Goal: Task Accomplishment & Management: Manage account settings

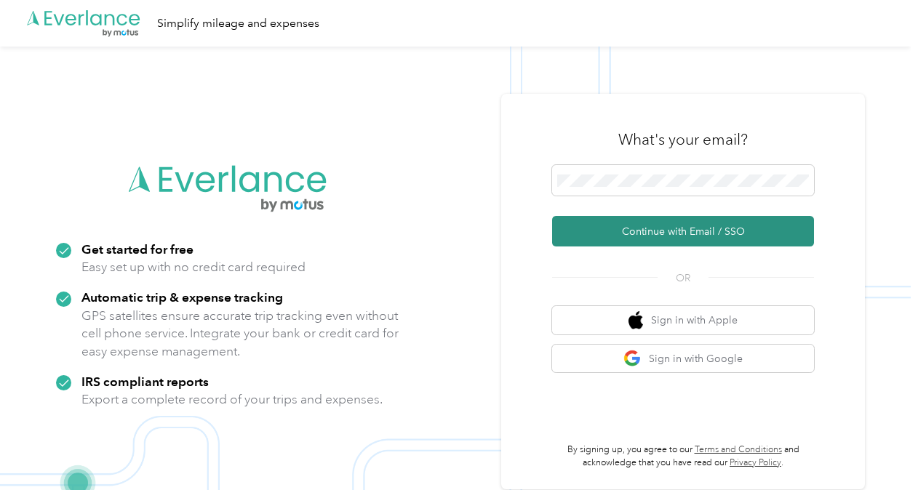
click at [620, 233] on button "Continue with Email / SSO" at bounding box center [683, 231] width 262 height 31
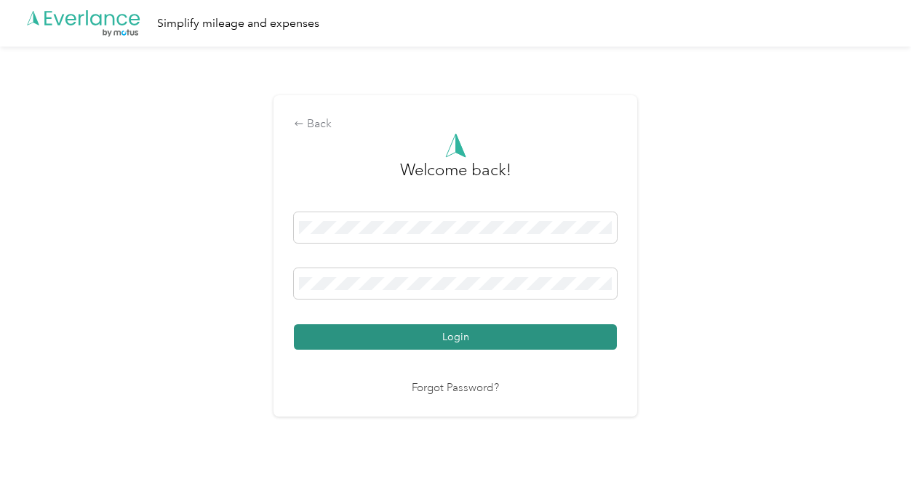
click at [566, 333] on button "Login" at bounding box center [455, 336] width 323 height 25
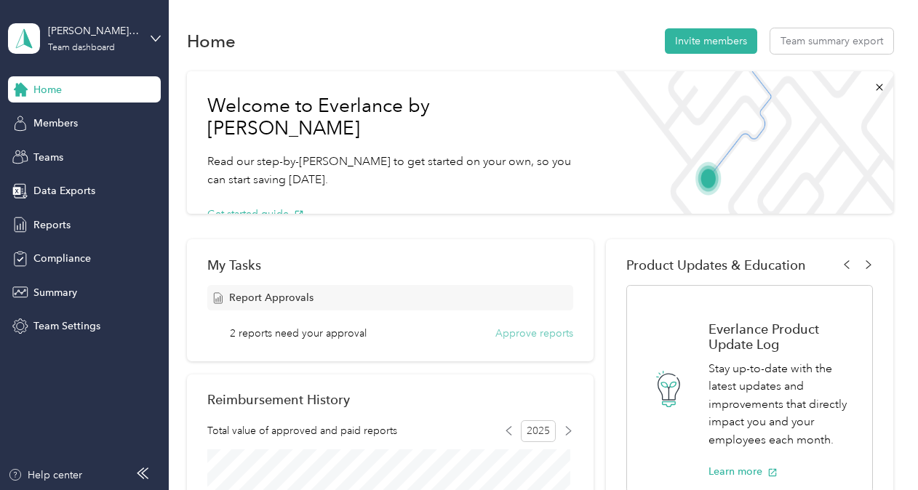
click at [524, 335] on button "Approve reports" at bounding box center [534, 333] width 78 height 15
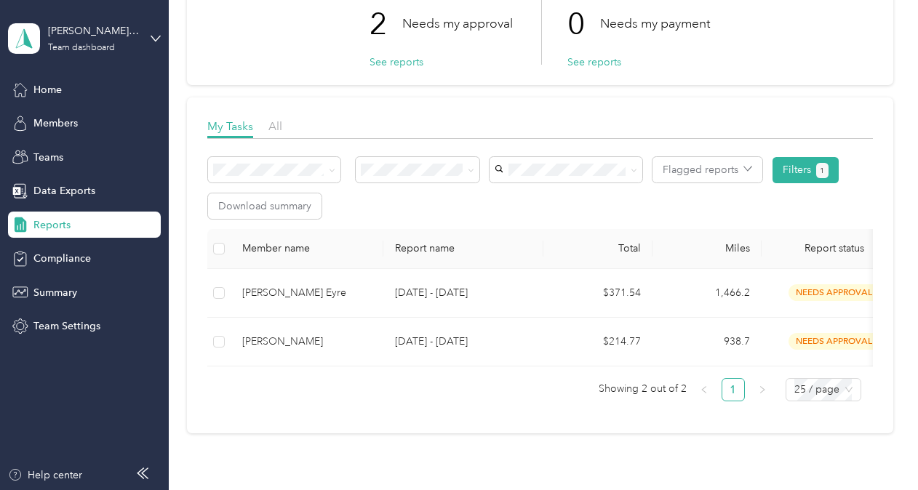
scroll to position [114, 0]
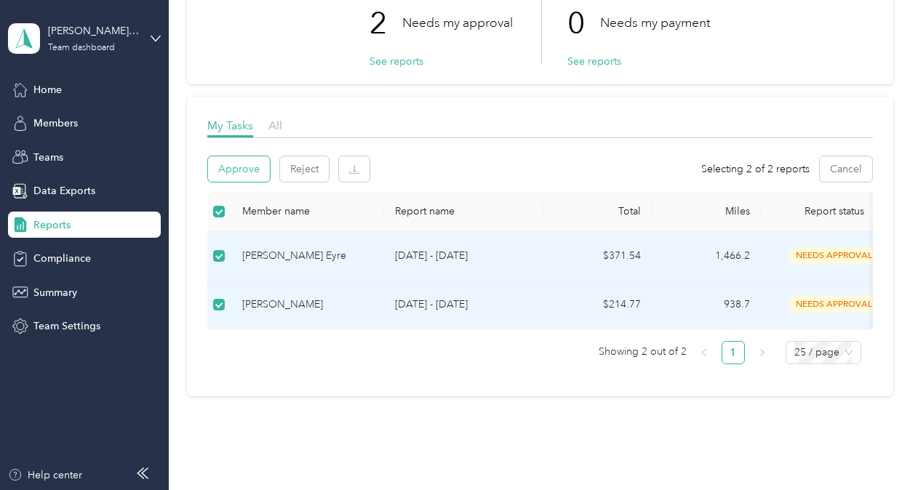
click at [231, 168] on button "Approve" at bounding box center [239, 168] width 62 height 25
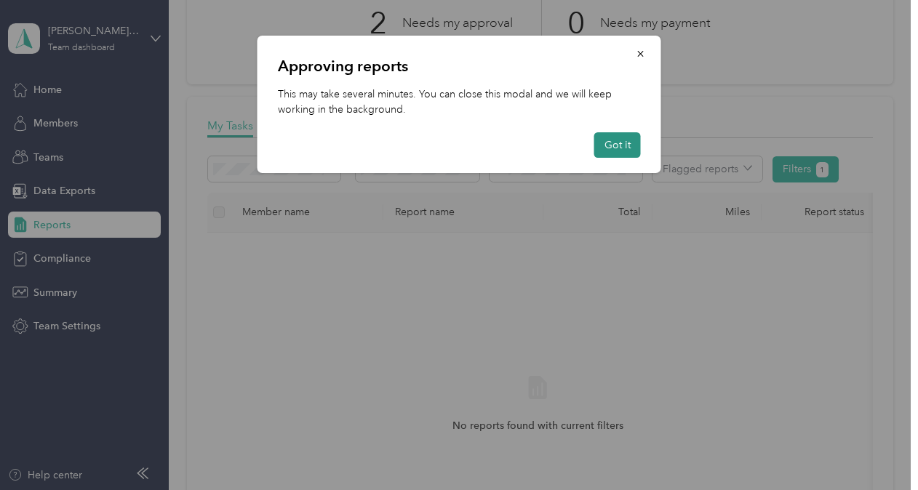
click at [615, 145] on button "Got it" at bounding box center [617, 144] width 47 height 25
